Goal: Communication & Community: Answer question/provide support

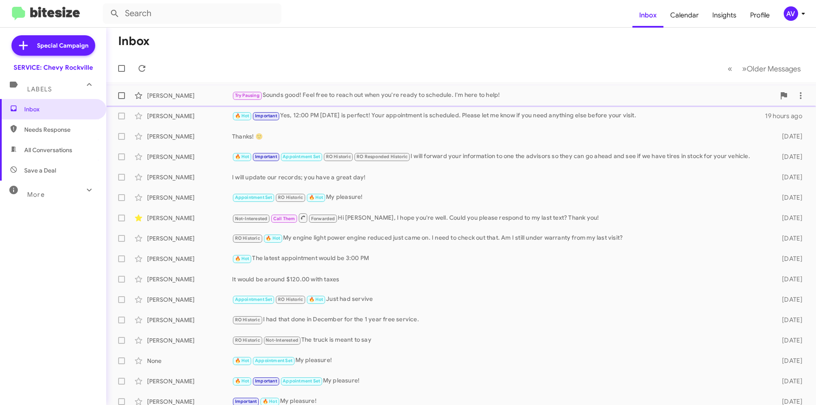
click at [550, 89] on div "[PERSON_NAME] Try Pausing Sounds good! Feel free to reach out when you're ready…" at bounding box center [461, 95] width 696 height 17
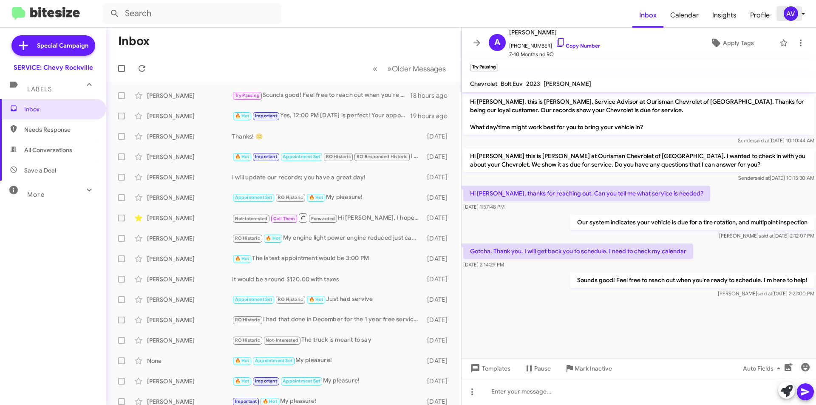
click at [798, 13] on icon at bounding box center [803, 13] width 10 height 10
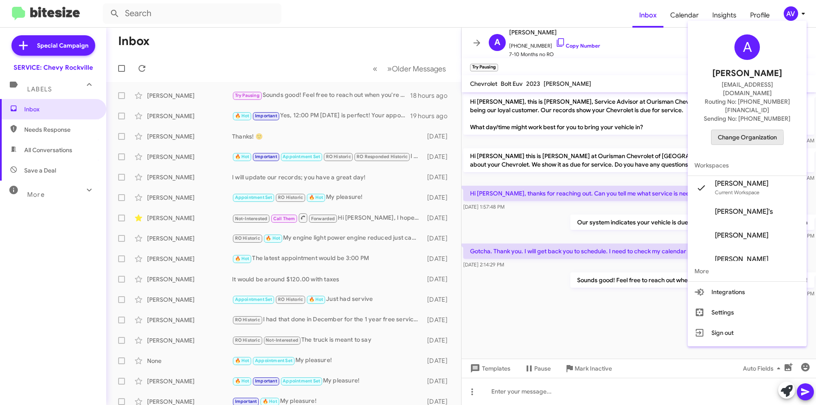
click at [724, 130] on span "Change Organization" at bounding box center [747, 137] width 59 height 14
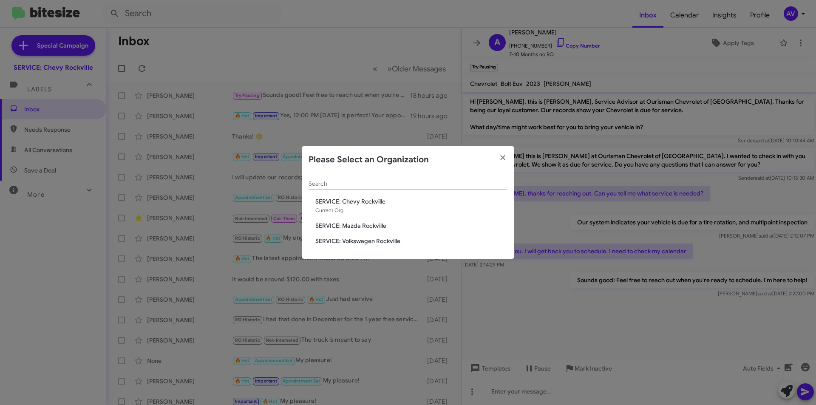
click at [357, 226] on span "SERVICE: Mazda Rockville" at bounding box center [411, 225] width 192 height 8
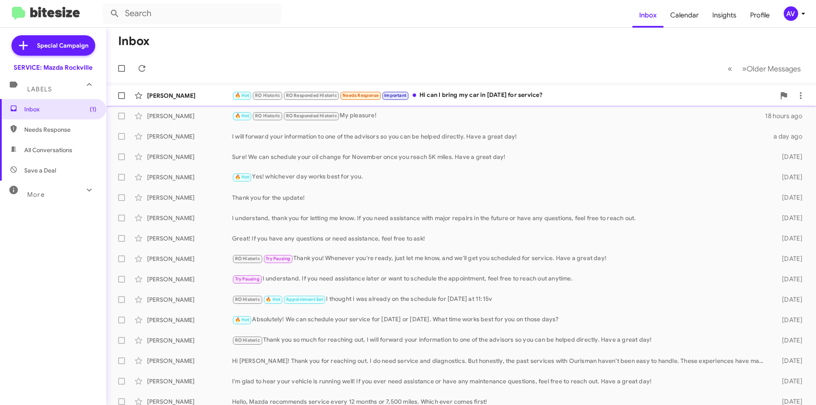
click at [467, 91] on div "🔥 Hot RO Historic RO Responded Historic Needs Response Important Hi can I bring…" at bounding box center [503, 95] width 543 height 10
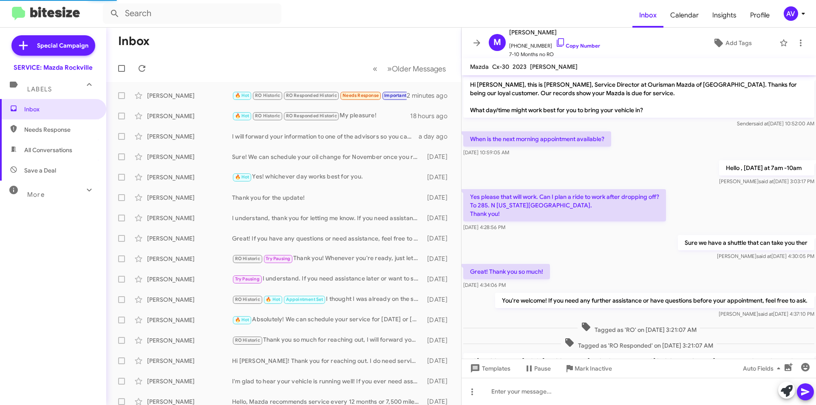
scroll to position [175, 0]
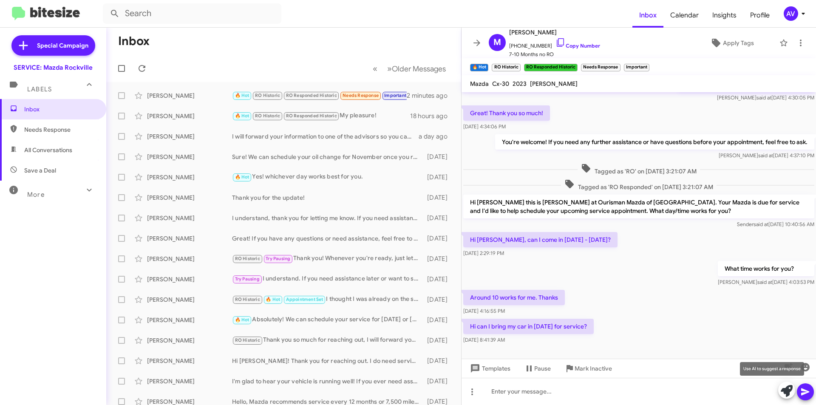
click at [783, 393] on icon at bounding box center [786, 391] width 12 height 12
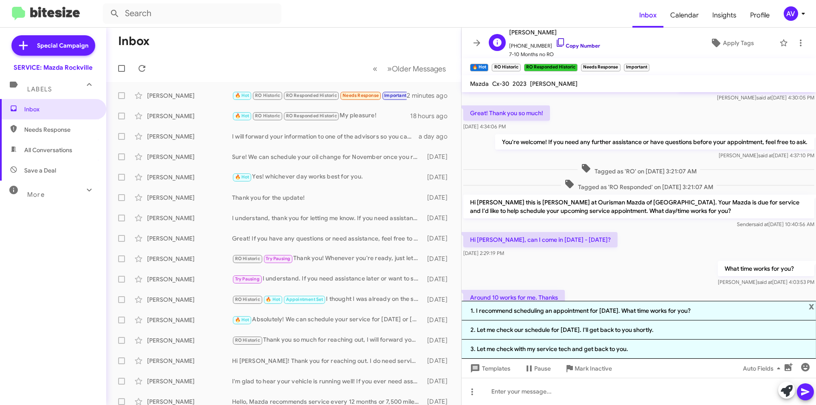
click at [555, 40] on icon at bounding box center [560, 42] width 10 height 10
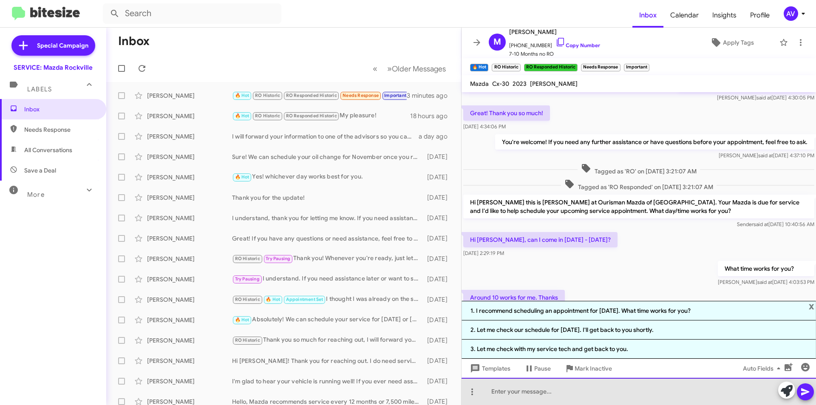
click at [529, 396] on div at bounding box center [638, 391] width 354 height 27
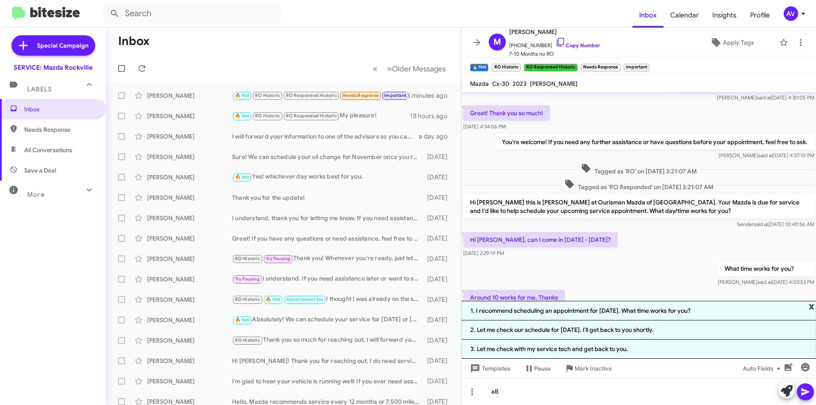
click at [812, 304] on span "x" at bounding box center [811, 306] width 6 height 10
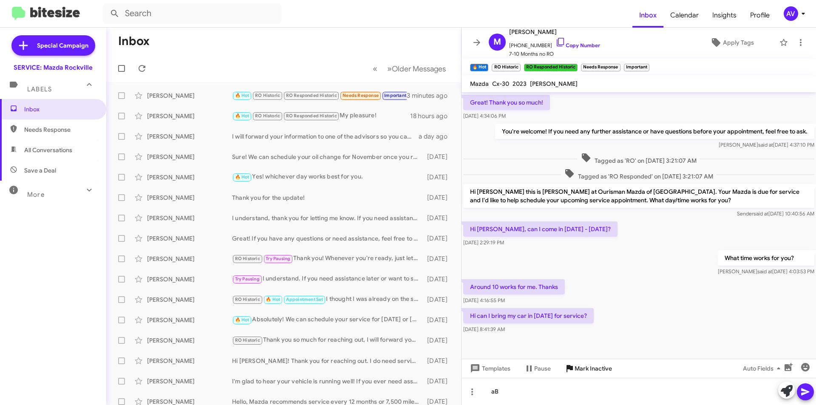
scroll to position [192, 0]
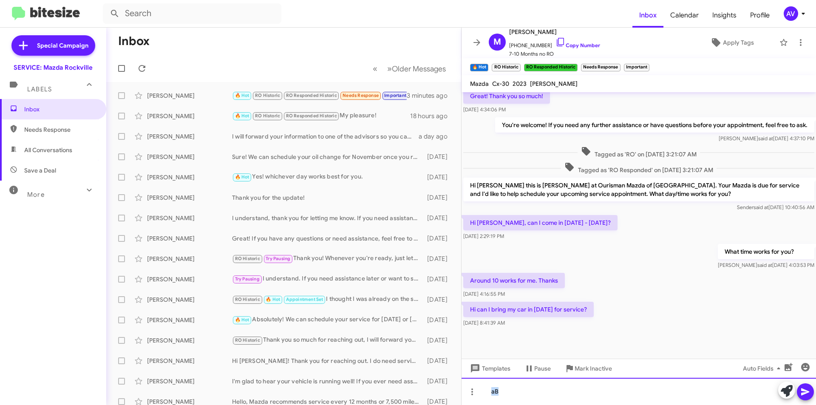
drag, startPoint x: 506, startPoint y: 389, endPoint x: 420, endPoint y: 408, distance: 88.7
click at [420, 404] on html "Inbox Calendar Insights Profile AV Special Campaign SERVICE: Mazda Rockville La…" at bounding box center [408, 202] width 816 height 405
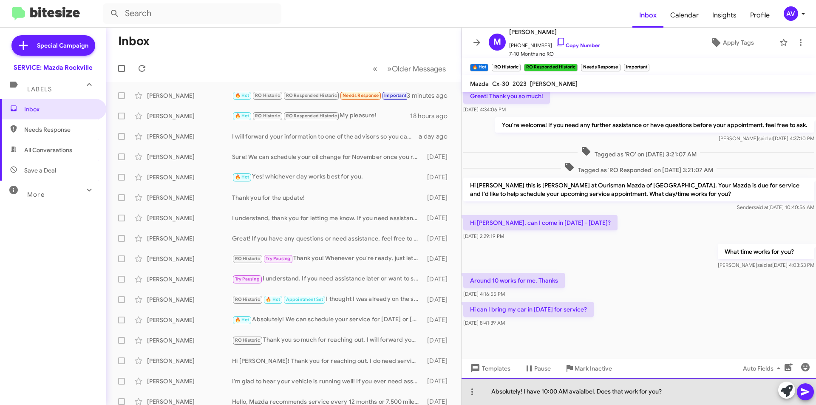
click at [581, 395] on div "Absolutely! I have 10:00 AM avaialbel. Does that work for you?" at bounding box center [638, 391] width 354 height 27
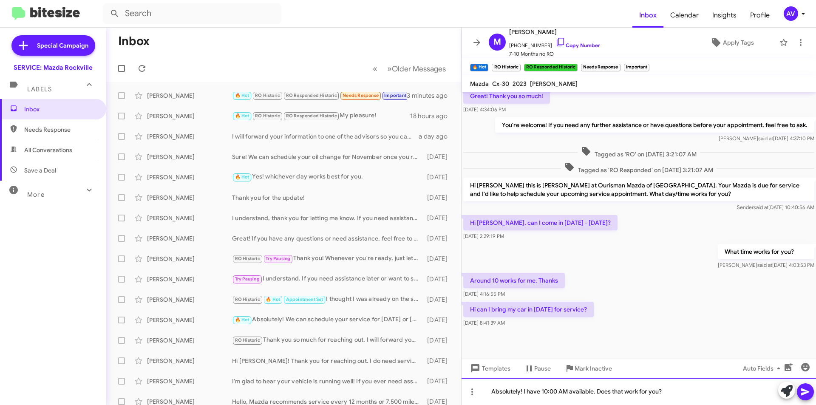
click at [675, 392] on div "Absolutely! I have 10:00 AM available. Does that work for you?" at bounding box center [638, 391] width 354 height 27
click at [808, 394] on icon at bounding box center [805, 392] width 10 height 10
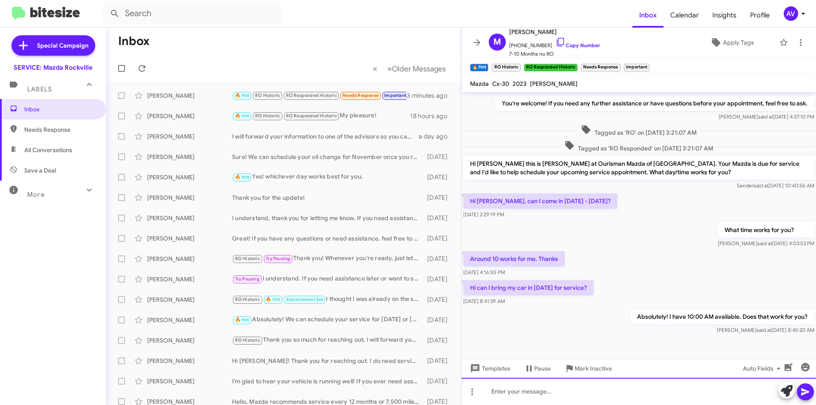
scroll to position [223, 0]
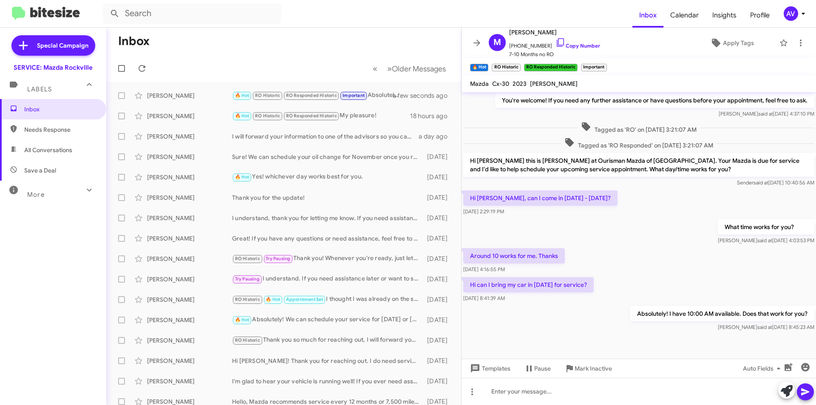
scroll to position [223, 0]
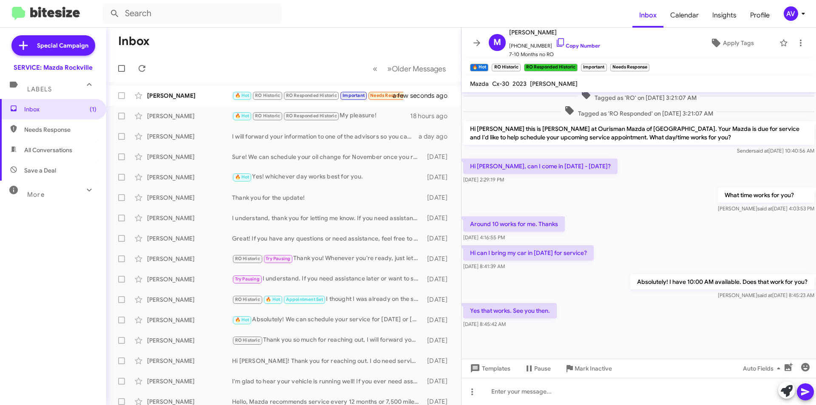
scroll to position [254, 0]
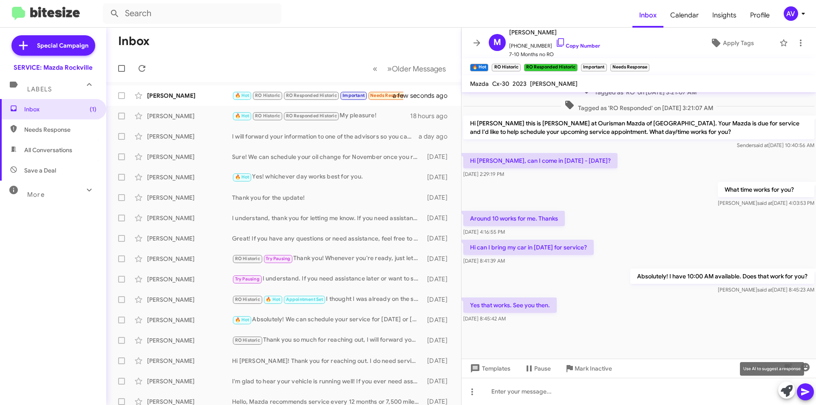
click at [785, 398] on span at bounding box center [786, 390] width 12 height 19
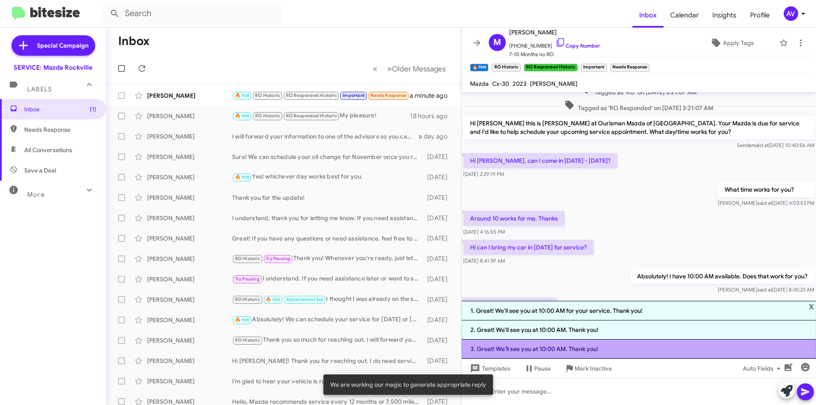
click at [562, 355] on li "3. Great! We’ll see you at 10:00 AM. Thank you!" at bounding box center [638, 348] width 354 height 19
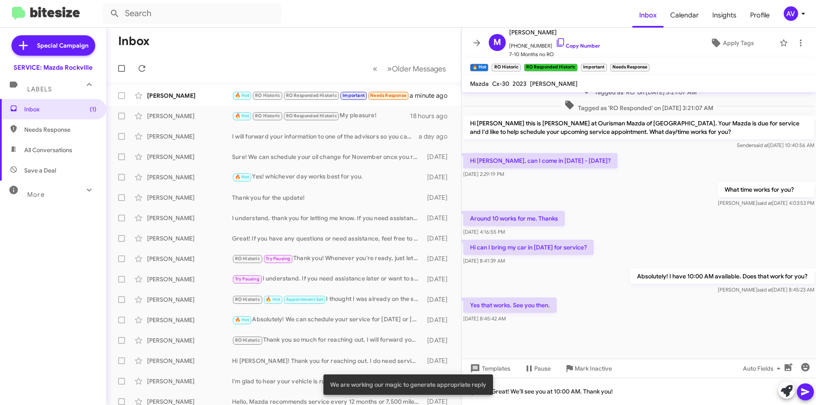
click at [809, 396] on icon at bounding box center [805, 392] width 10 height 10
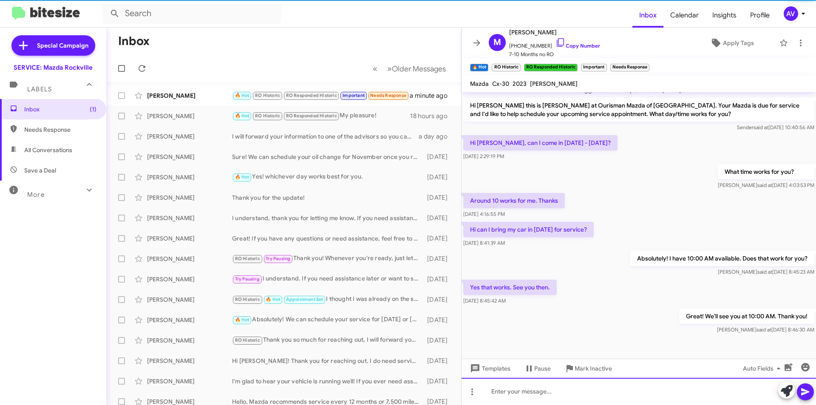
scroll to position [285, 0]
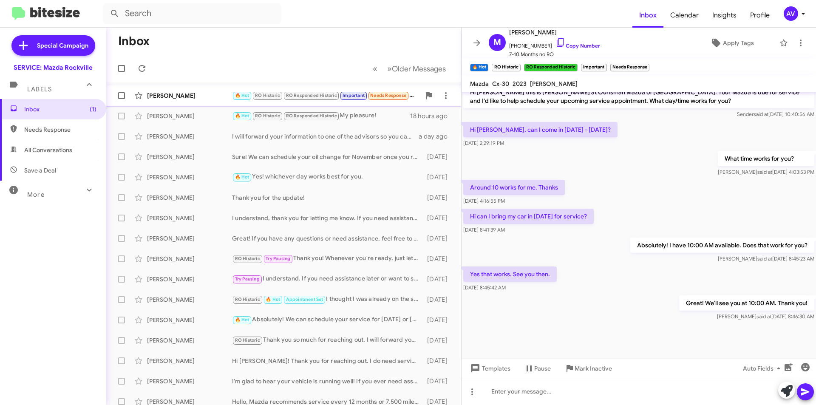
click at [155, 91] on div "[PERSON_NAME]" at bounding box center [189, 95] width 85 height 8
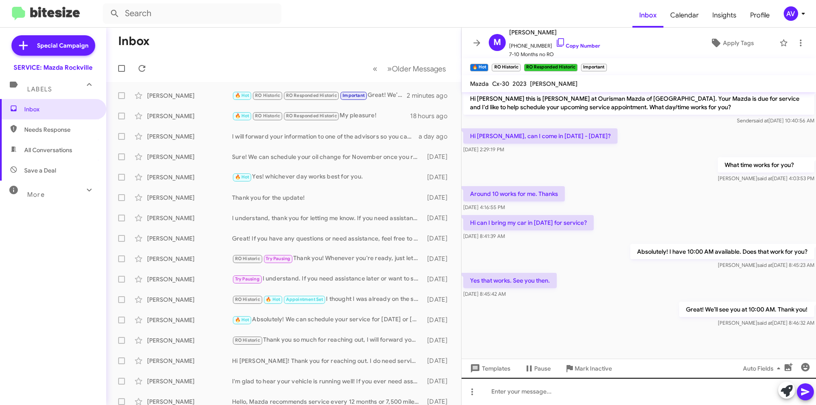
scroll to position [285, 0]
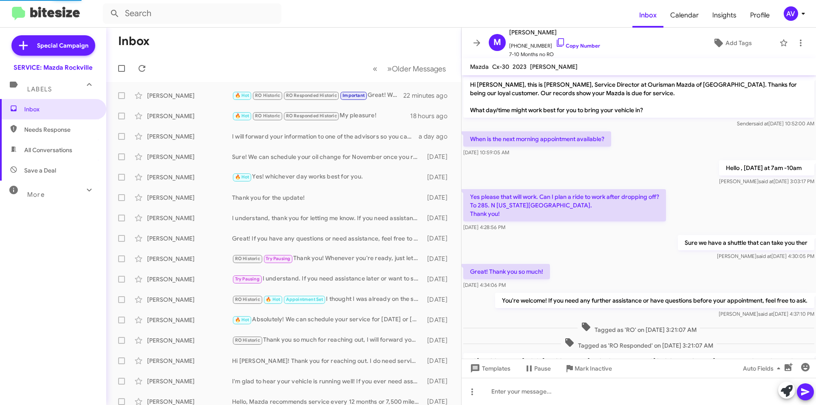
scroll to position [268, 0]
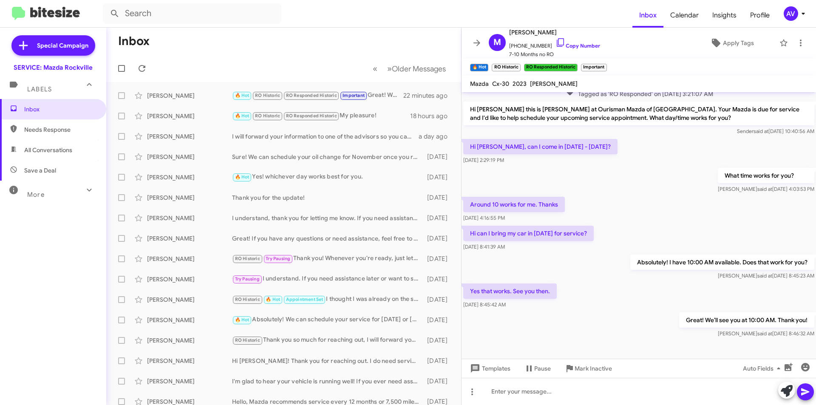
click at [785, 17] on div "AV" at bounding box center [790, 13] width 14 height 14
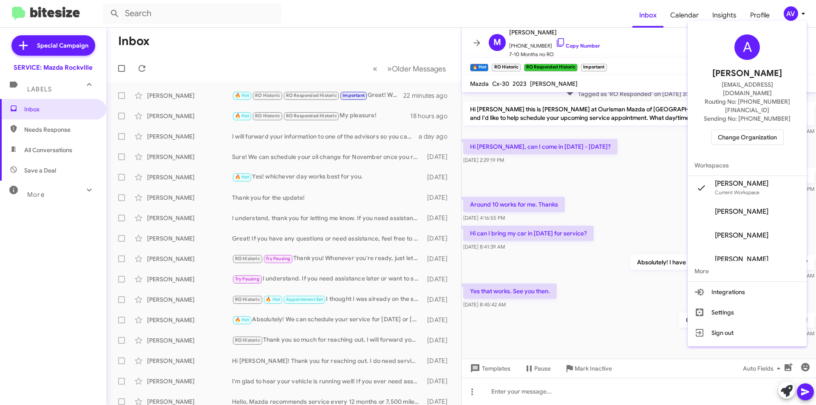
click at [744, 130] on span "Change Organization" at bounding box center [747, 137] width 59 height 14
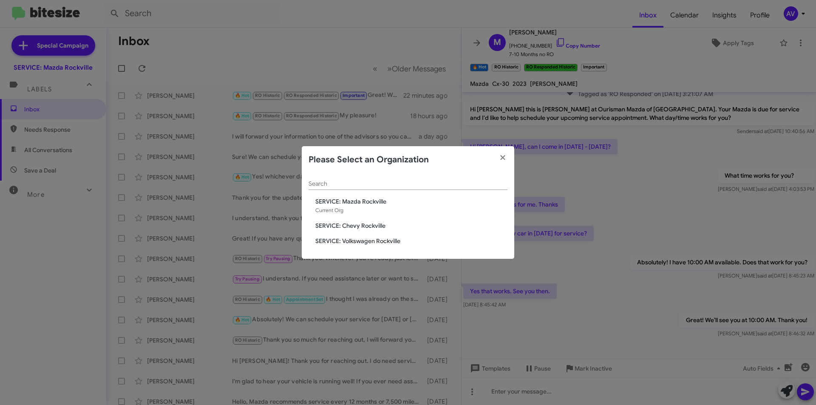
click at [360, 241] on span "SERVICE: Volkswagen Rockville" at bounding box center [411, 241] width 192 height 8
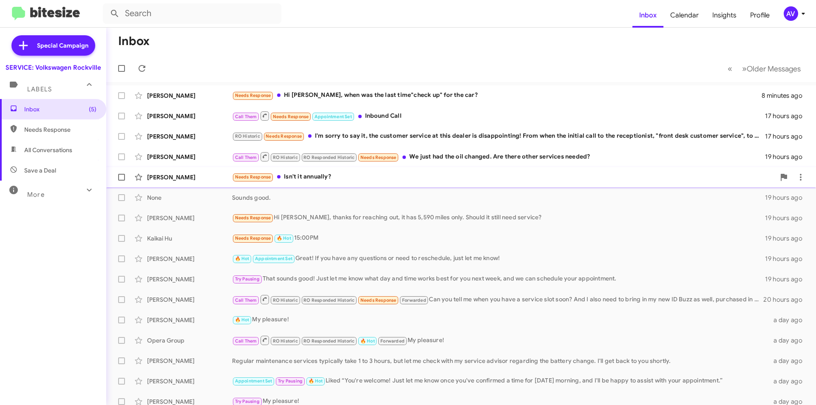
click at [427, 180] on div "Needs Response Isn't it annually?" at bounding box center [503, 177] width 543 height 10
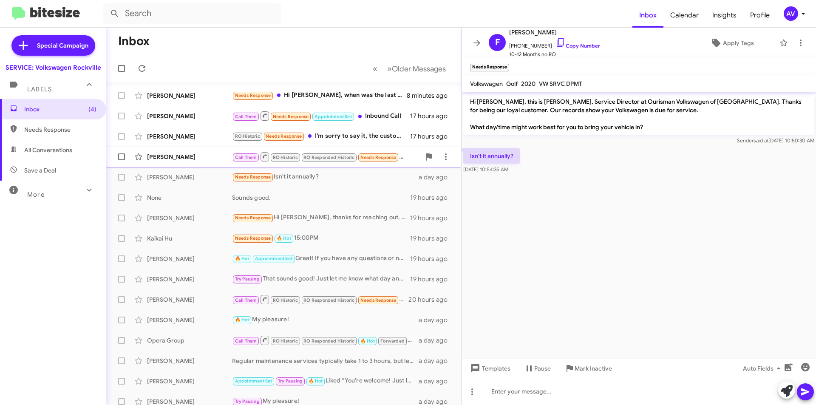
click at [406, 159] on div "Call Them RO Historic RO Responded Historic Needs Response We just had the oil …" at bounding box center [326, 156] width 188 height 11
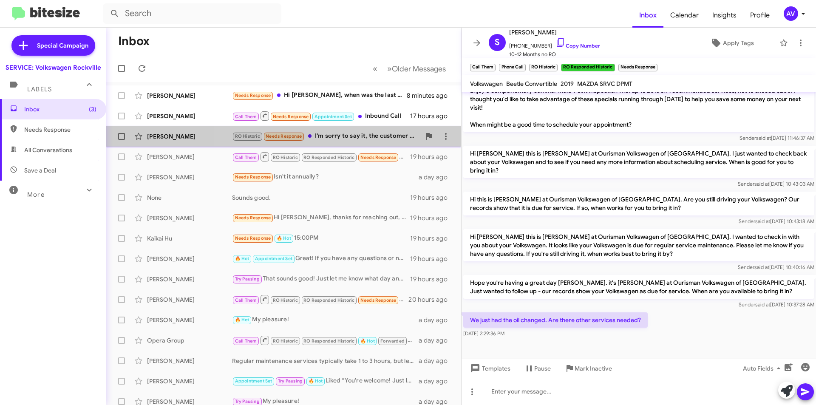
click at [350, 137] on div "RO Historic Needs Response I'm sorry to say it, the customer service at this de…" at bounding box center [326, 136] width 188 height 10
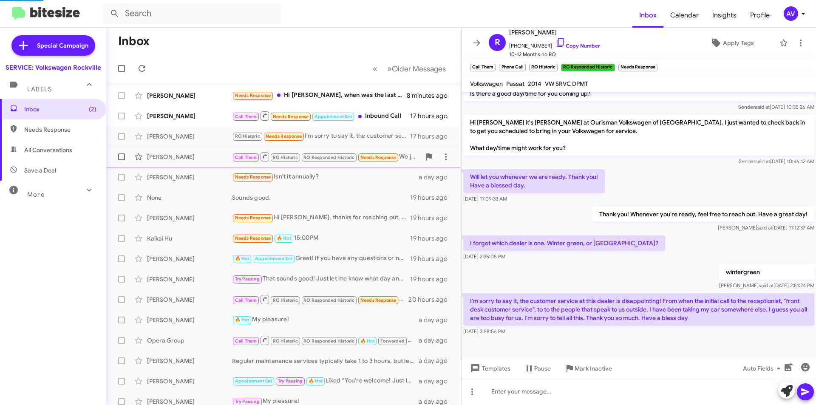
scroll to position [158, 0]
click at [370, 119] on div "Call Them Needs Response Appointment Set Inbound Call" at bounding box center [326, 115] width 188 height 11
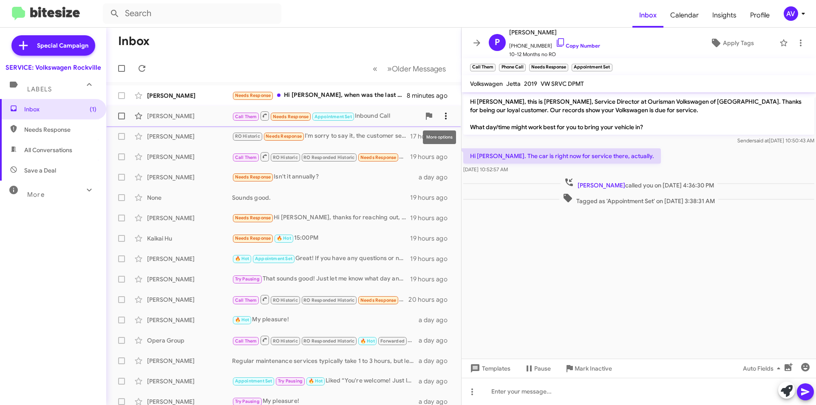
click at [441, 116] on icon at bounding box center [446, 116] width 10 height 10
click at [418, 158] on span "Mark as responded" at bounding box center [397, 158] width 87 height 20
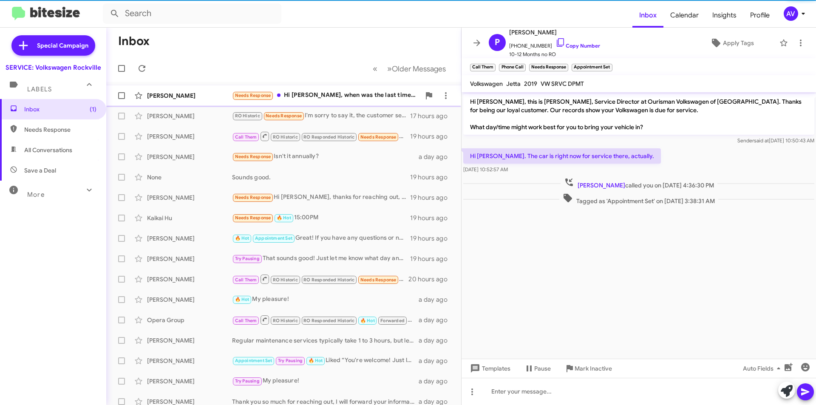
click at [345, 89] on div "Jacqueline Ganslmeier Needs Response Hi Keith, when was the last time"check up"…" at bounding box center [283, 95] width 341 height 17
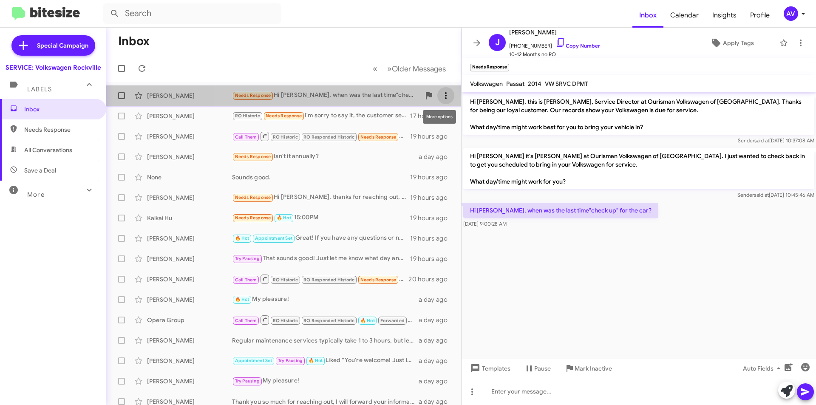
click at [441, 90] on button at bounding box center [445, 95] width 17 height 17
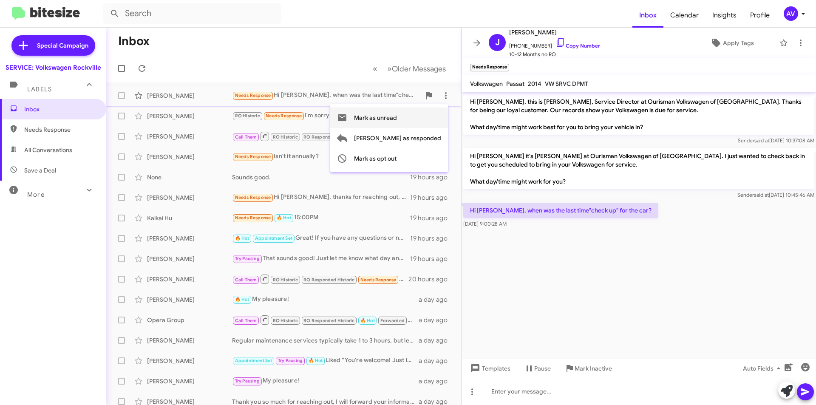
click at [397, 123] on span "Mark as unread" at bounding box center [375, 117] width 43 height 20
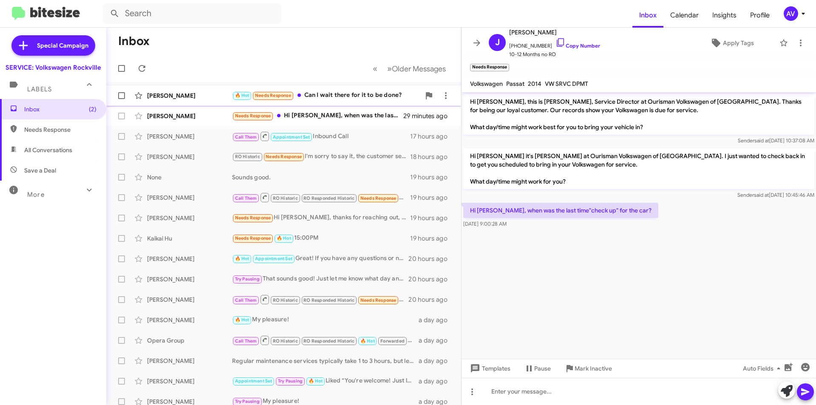
click at [335, 101] on div "[PERSON_NAME] 🔥 Hot Needs Response Can I wait there for it to be done? 5 minute…" at bounding box center [283, 95] width 341 height 17
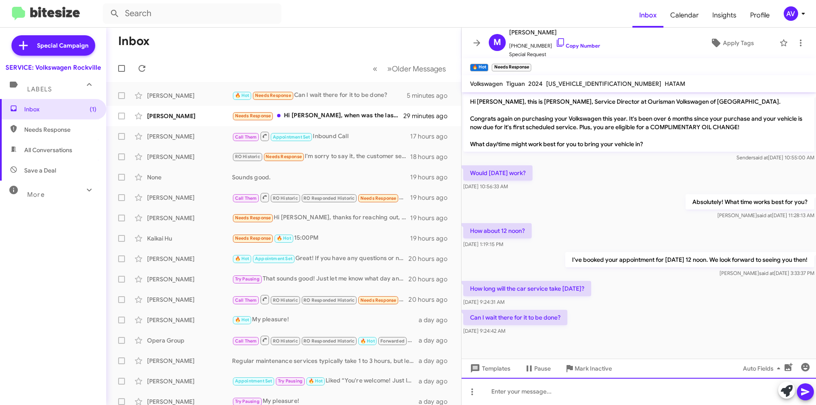
click at [685, 396] on div at bounding box center [638, 391] width 354 height 27
click at [784, 393] on icon at bounding box center [786, 391] width 12 height 12
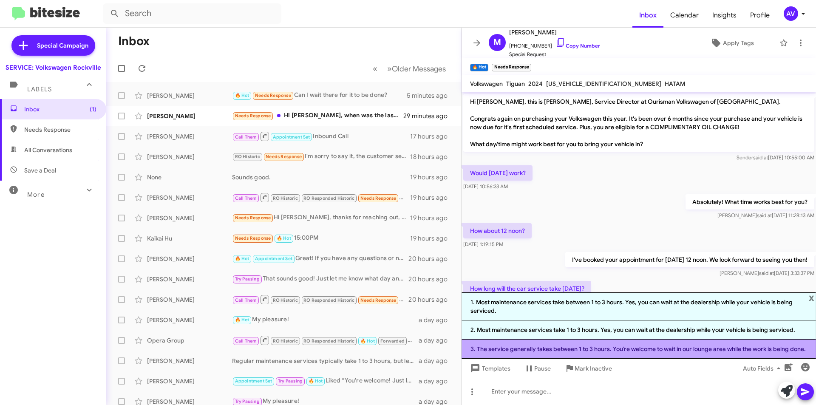
click at [508, 352] on li "3. The service generally takes between 1 to 3 hours. You’re welcome to wait in …" at bounding box center [638, 348] width 354 height 19
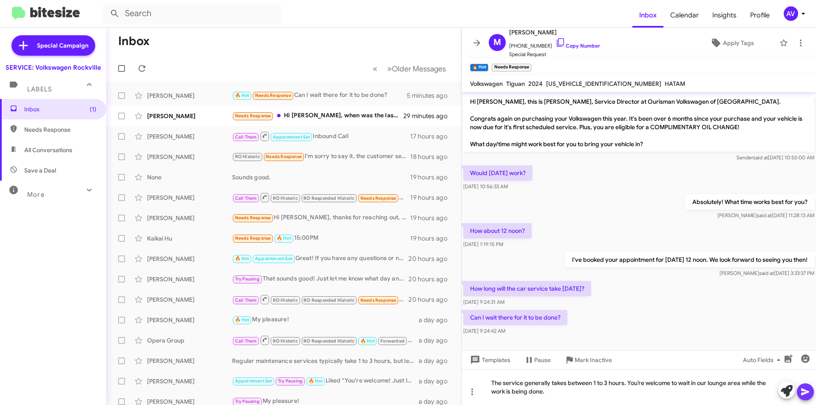
click at [806, 400] on span at bounding box center [805, 391] width 10 height 17
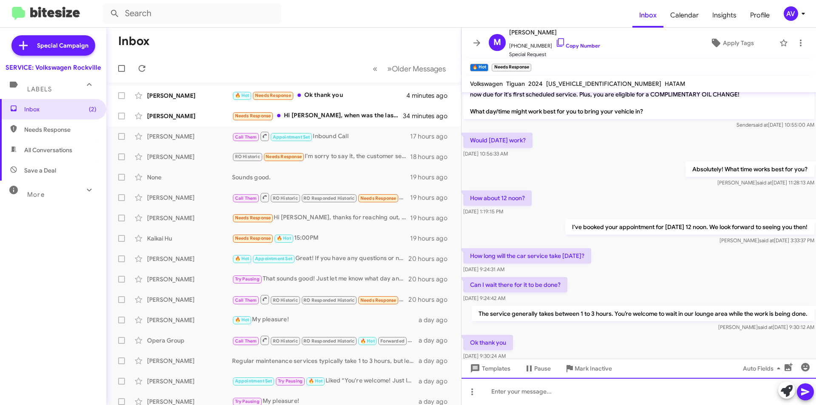
scroll to position [64, 0]
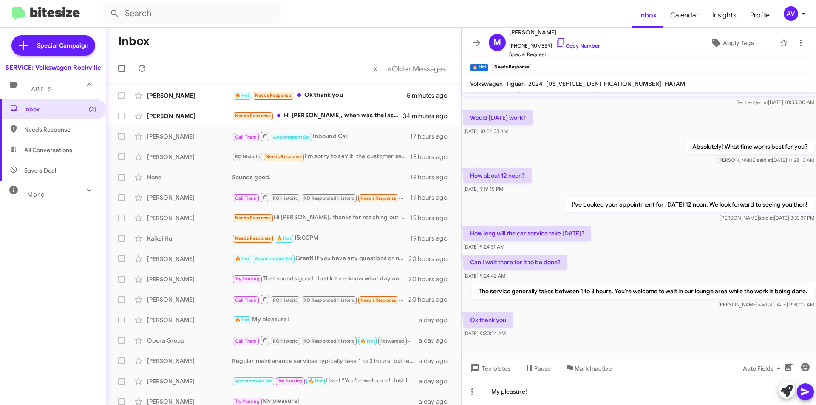
click at [803, 393] on icon at bounding box center [805, 391] width 8 height 7
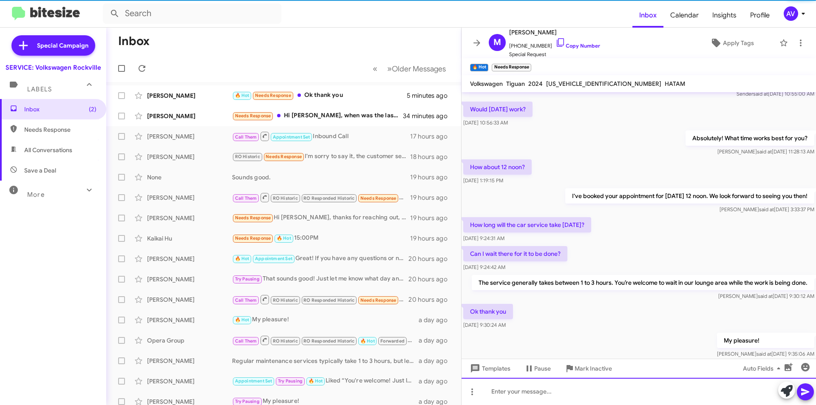
scroll to position [0, 0]
